Goal: Task Accomplishment & Management: Complete application form

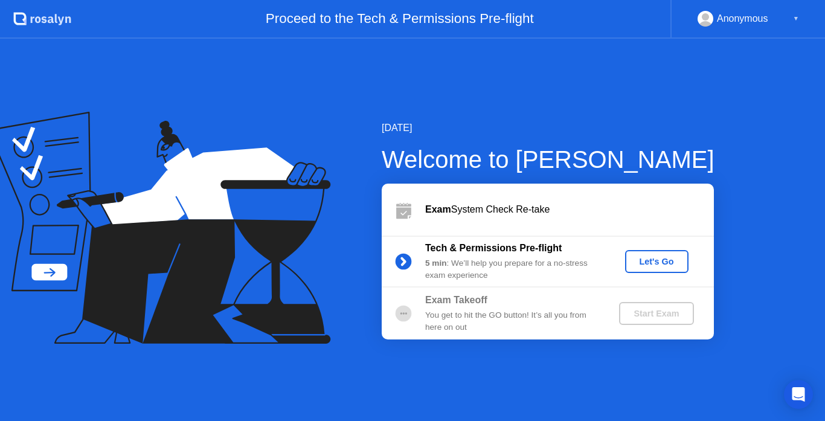
click at [652, 258] on div "Let's Go" at bounding box center [657, 262] width 54 height 10
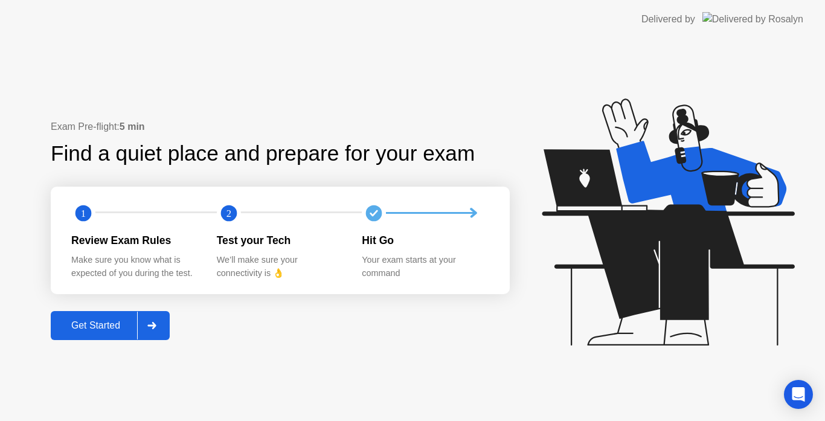
click at [99, 327] on div "Get Started" at bounding box center [95, 325] width 83 height 11
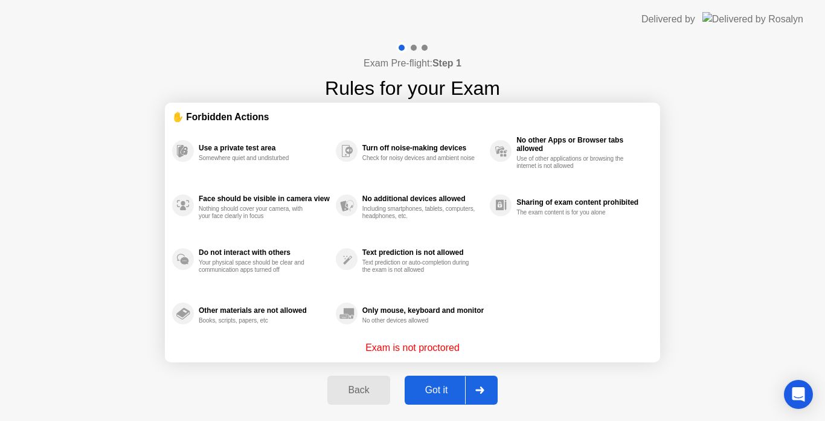
click at [426, 394] on div "Got it" at bounding box center [436, 390] width 57 height 11
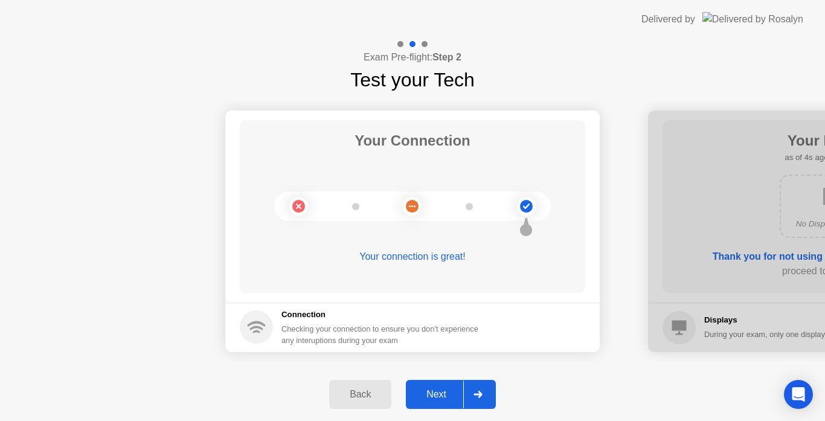
click at [426, 394] on div "Next" at bounding box center [437, 394] width 54 height 11
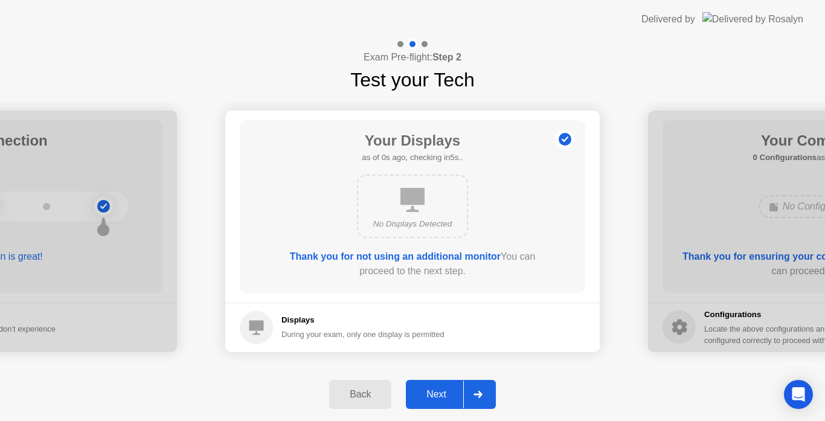
click at [426, 394] on div "Next" at bounding box center [437, 394] width 54 height 11
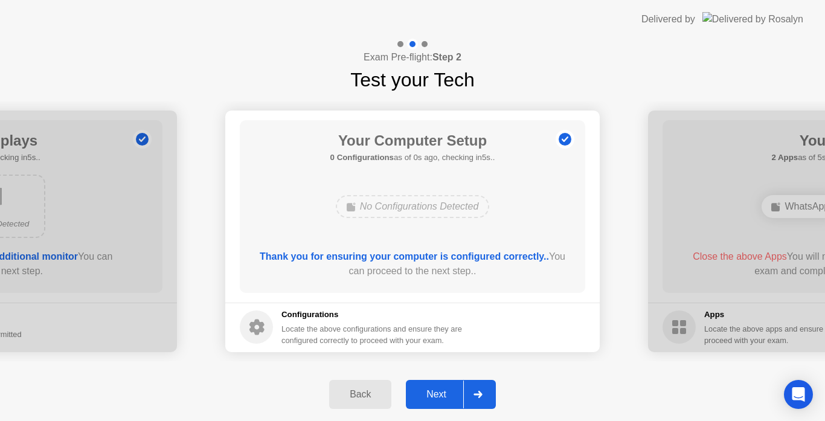
click at [426, 394] on div "Next" at bounding box center [437, 394] width 54 height 11
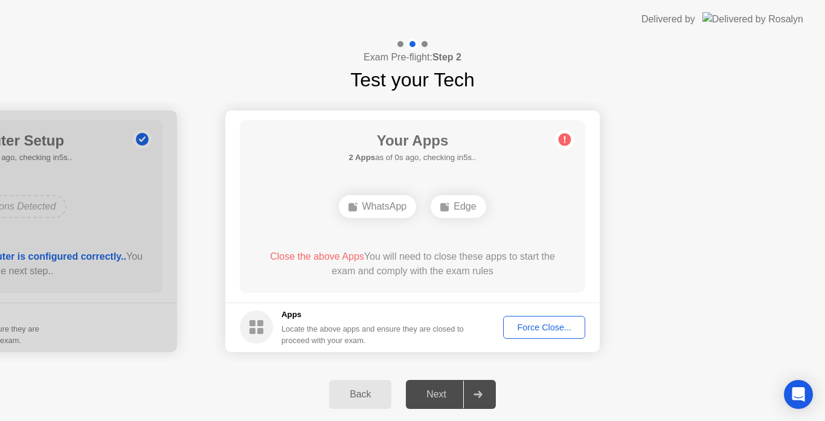
click at [538, 314] on footer "Apps Locate the above apps and ensure they are closed to proceed with your exam…" at bounding box center [412, 328] width 374 height 50
click at [539, 323] on div "Force Close..." at bounding box center [544, 328] width 74 height 10
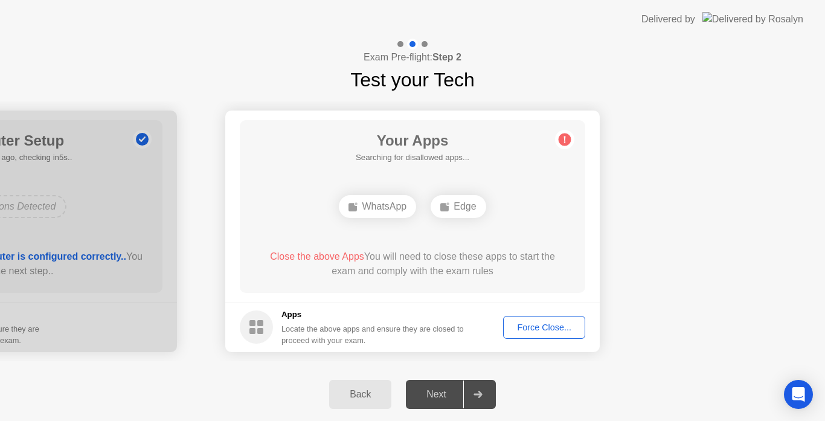
click at [522, 330] on div "Force Close..." at bounding box center [544, 328] width 74 height 10
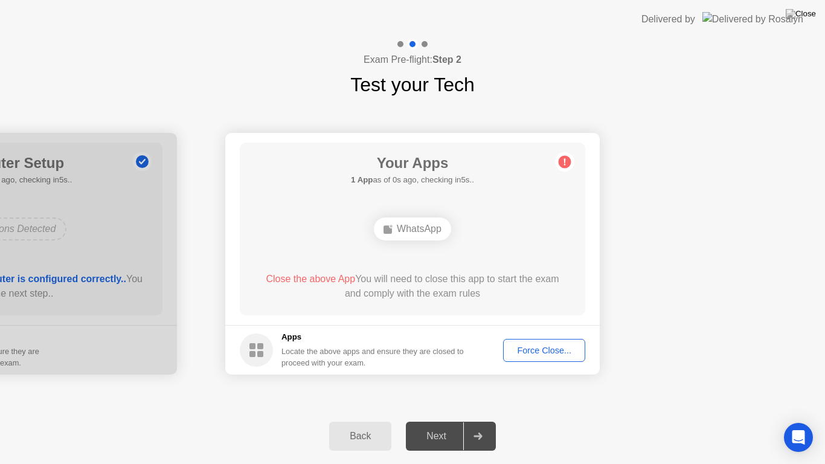
click at [542, 358] on button "Force Close..." at bounding box center [544, 350] width 82 height 23
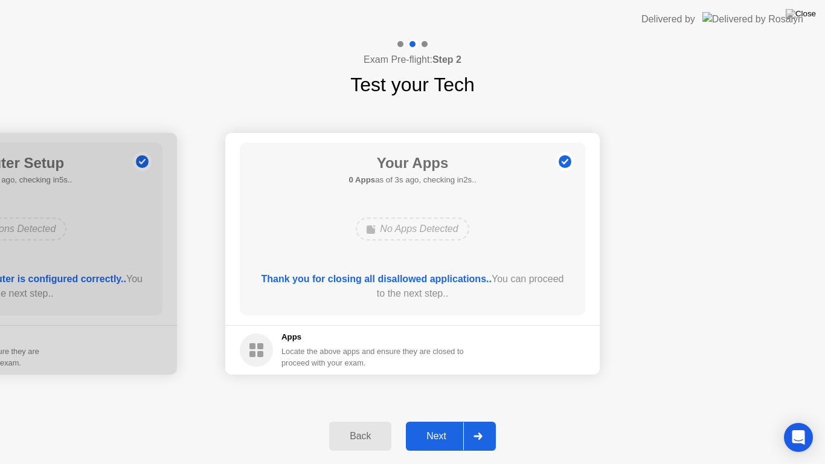
click at [446, 420] on div "Next" at bounding box center [437, 436] width 54 height 11
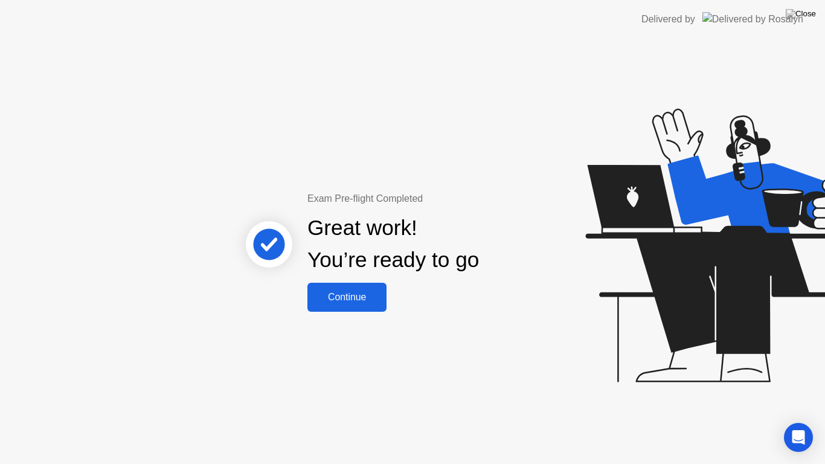
click at [373, 300] on div "Continue" at bounding box center [347, 297] width 72 height 11
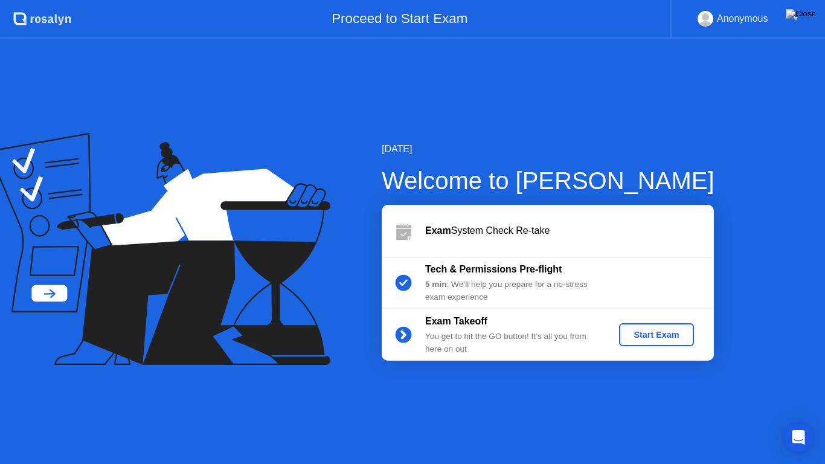
click at [655, 333] on div "Start Exam" at bounding box center [656, 335] width 65 height 10
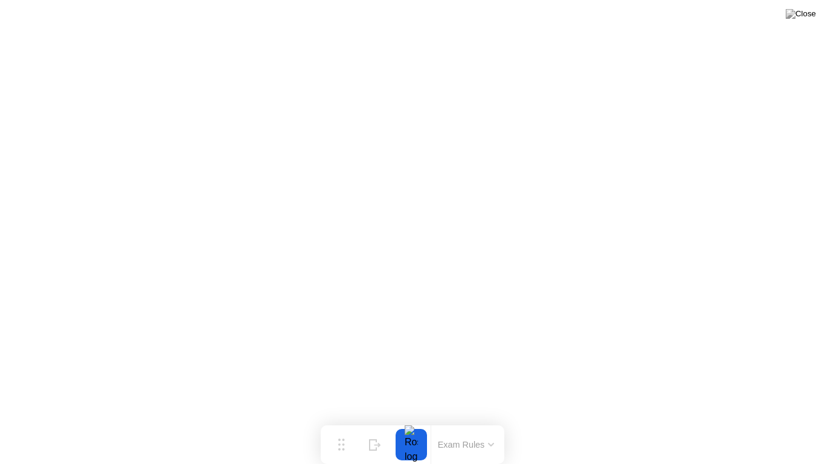
click at [417, 420] on div at bounding box center [411, 444] width 25 height 31
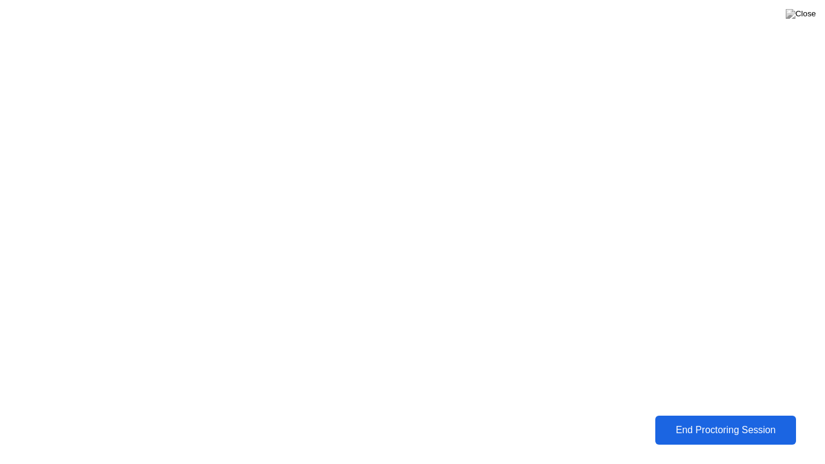
click at [702, 420] on button "End Proctoring Session" at bounding box center [725, 430] width 141 height 29
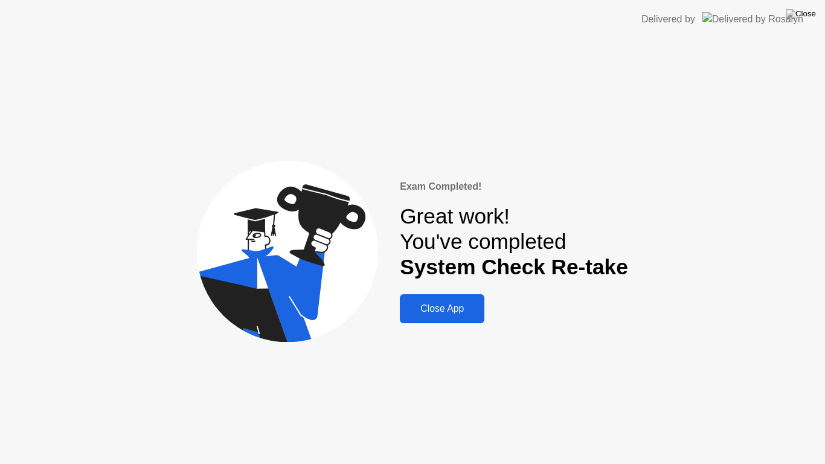
click at [419, 320] on button "Close App" at bounding box center [442, 308] width 85 height 29
